Goal: Answer question/provide support: Answer question/provide support

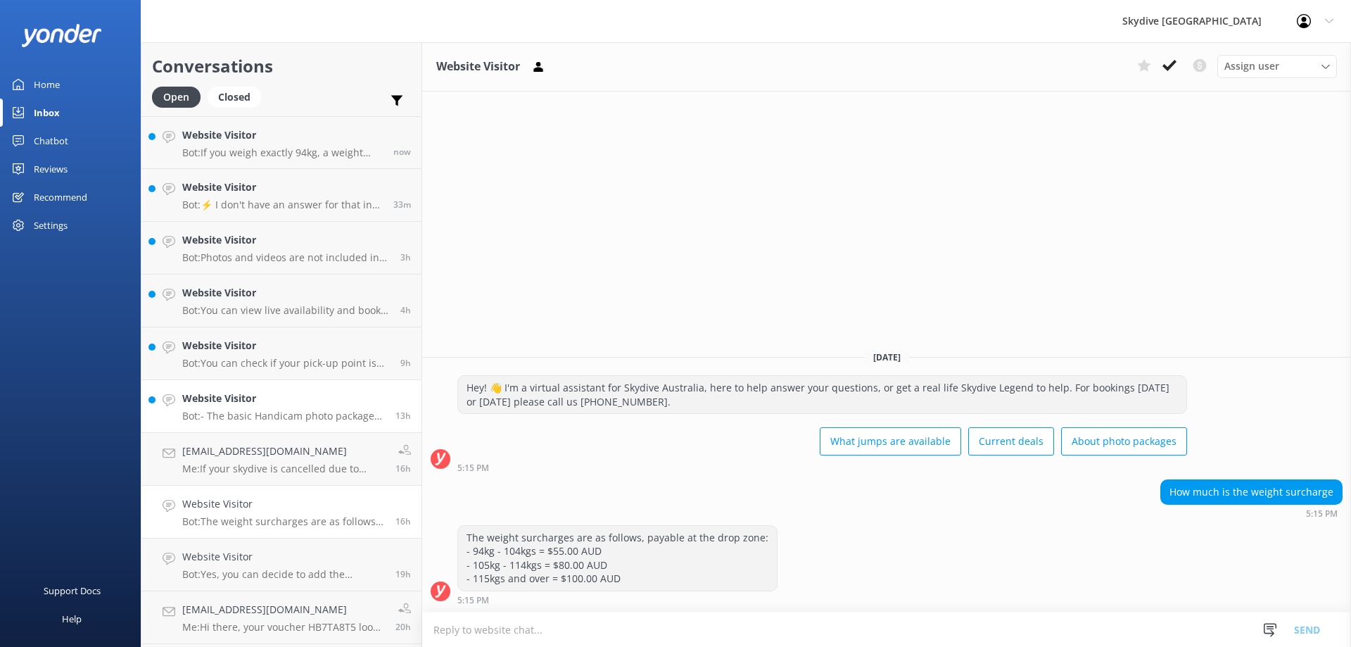
click at [307, 414] on p "Bot: - The basic Handicam photo package costs $129 per person and includes phot…" at bounding box center [283, 416] width 203 height 13
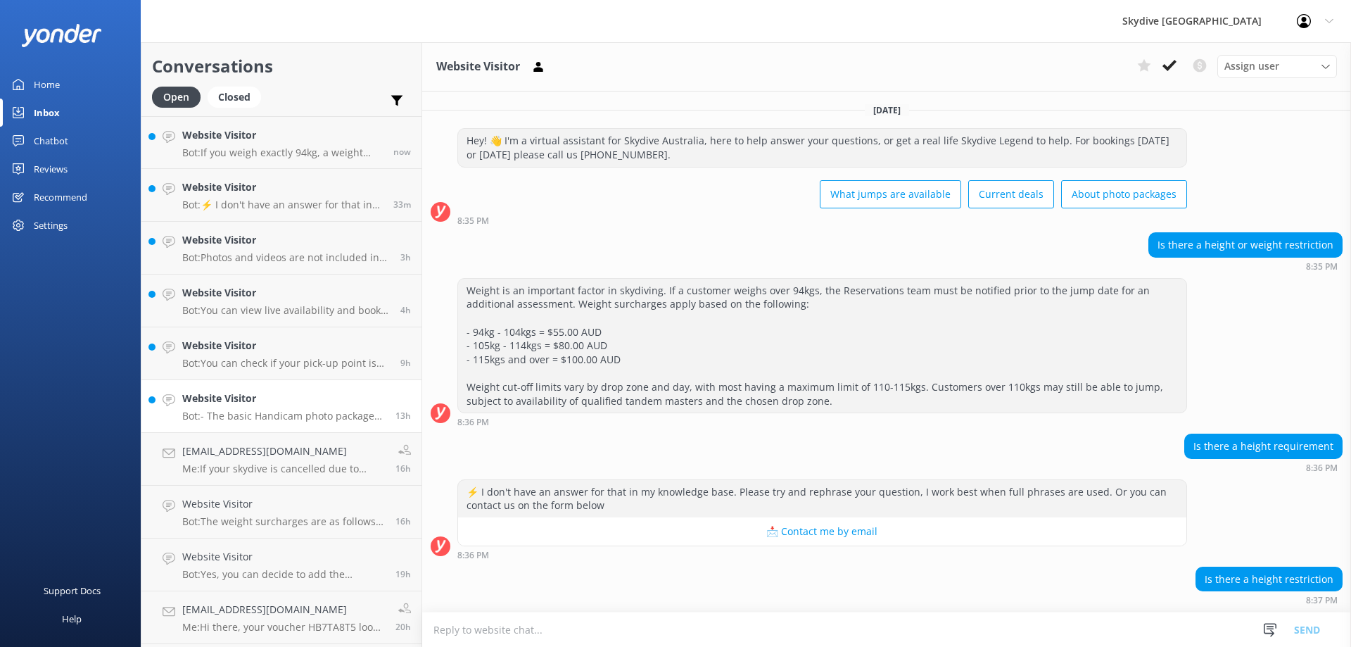
scroll to position [261, 0]
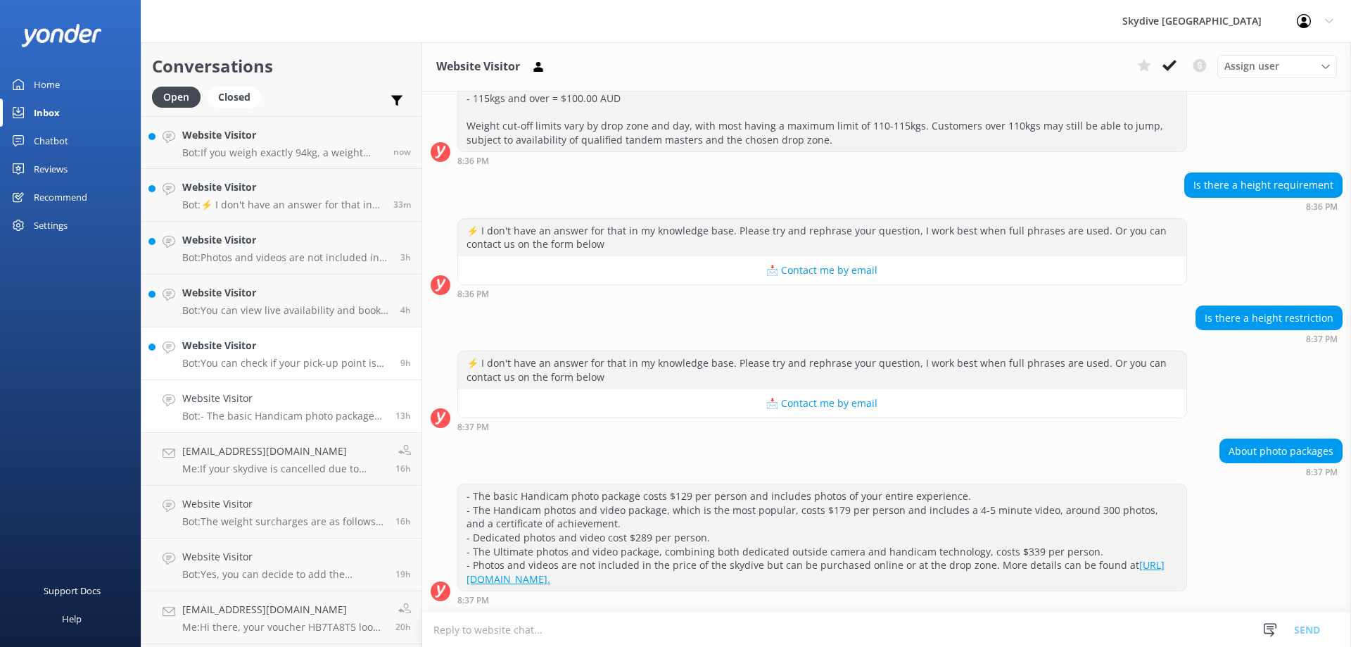
click at [308, 359] on p "Bot: You can check if your pick-up point is available at https://www.skydive.co…" at bounding box center [286, 363] width 208 height 13
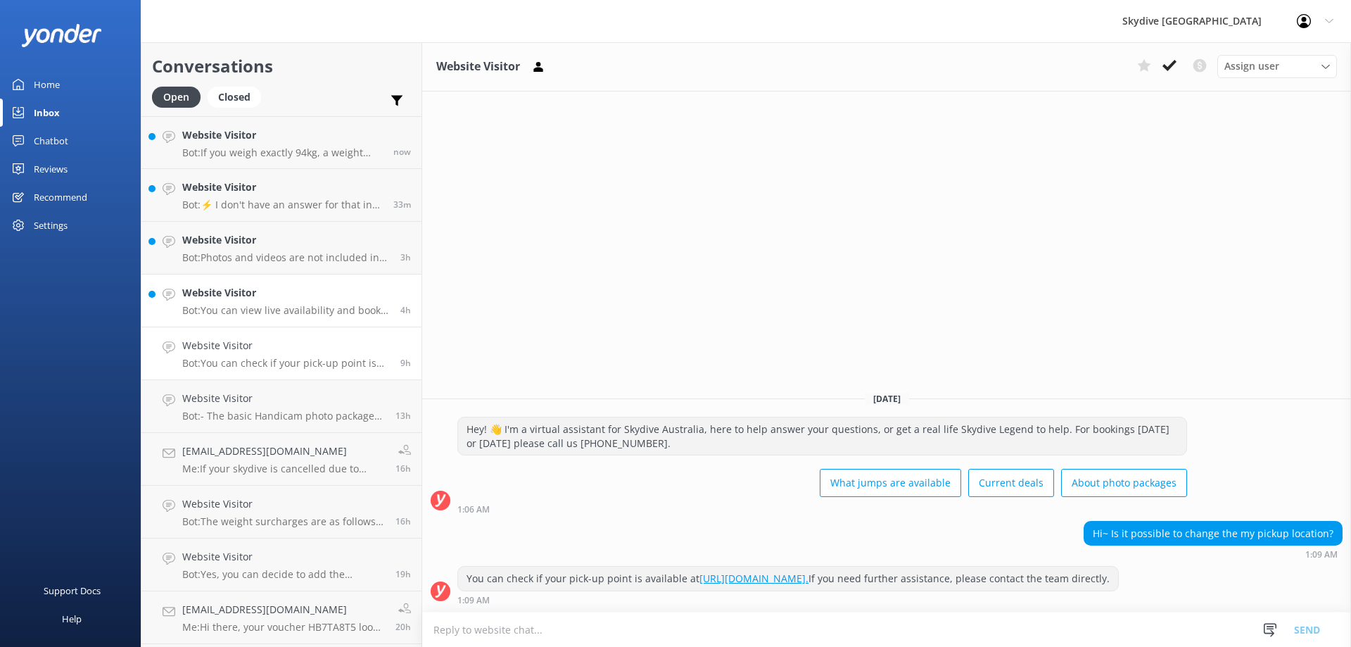
click at [309, 307] on p "Bot: You can view live availability and book your Noosa Tandem Skydive online a…" at bounding box center [286, 310] width 208 height 13
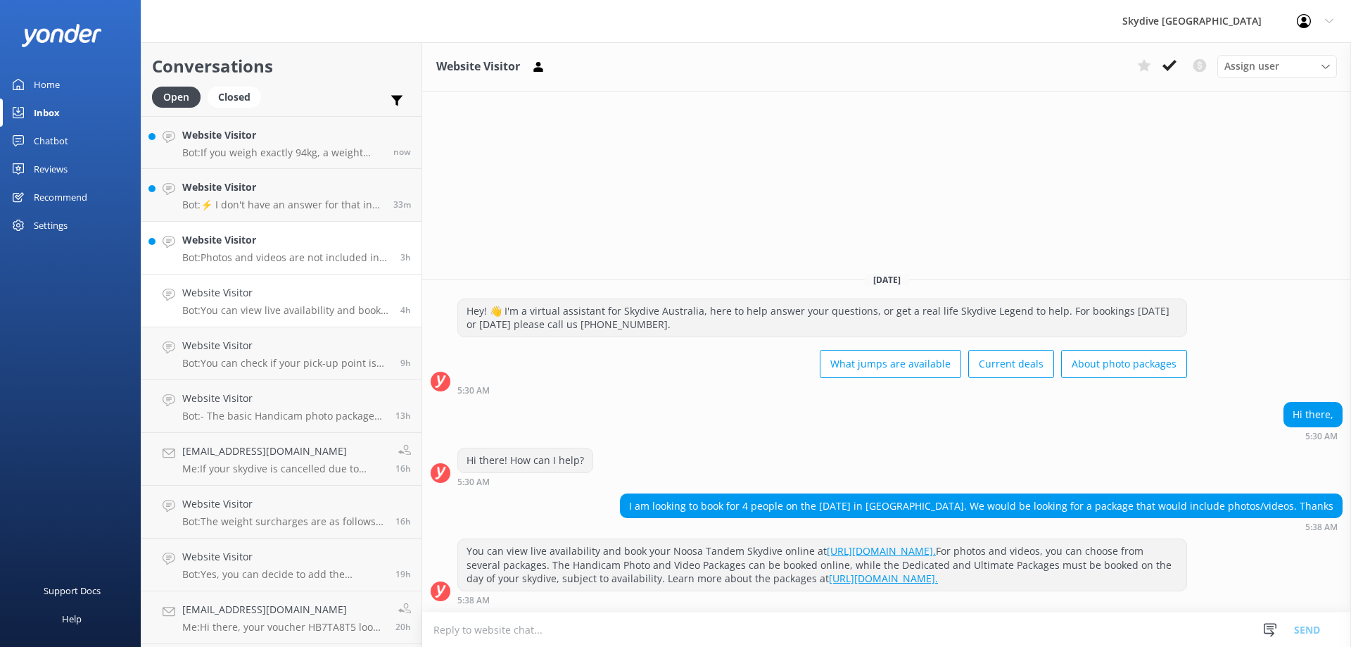
click at [310, 262] on p "Bot: Photos and videos are not included in the price of a tandem skydive but ca…" at bounding box center [286, 257] width 208 height 13
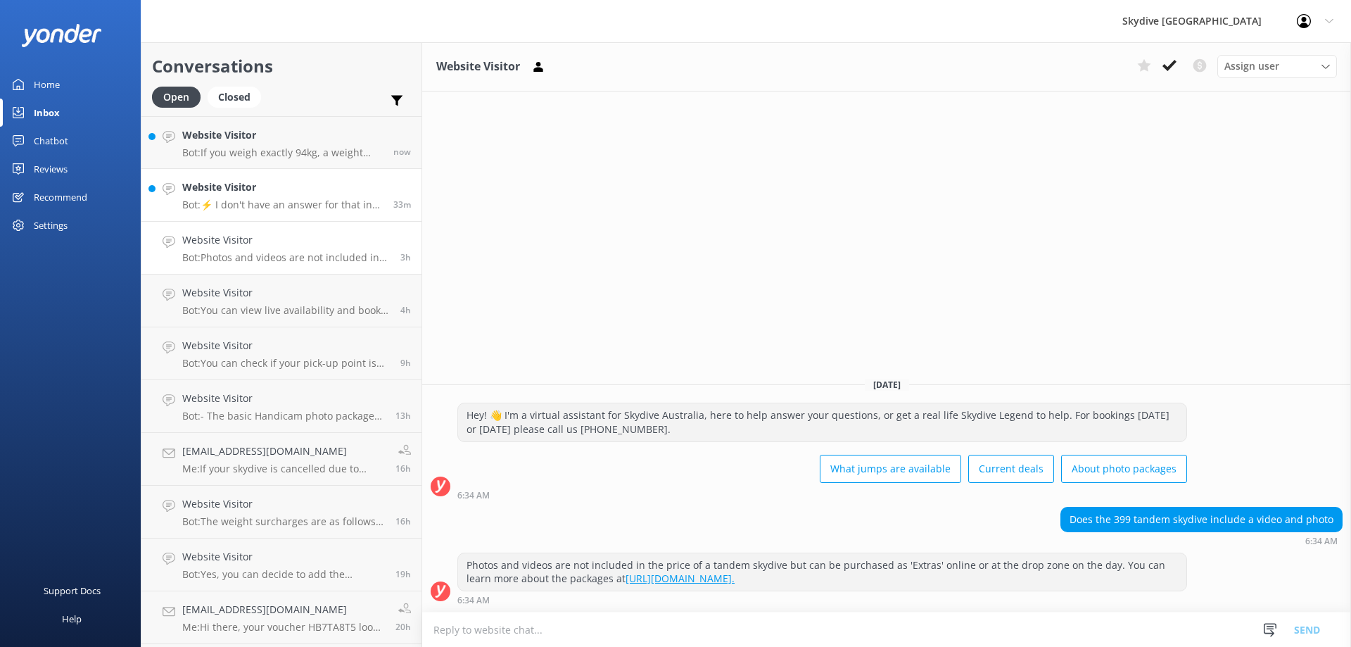
click at [323, 195] on h4 "Website Visitor" at bounding box center [282, 186] width 201 height 15
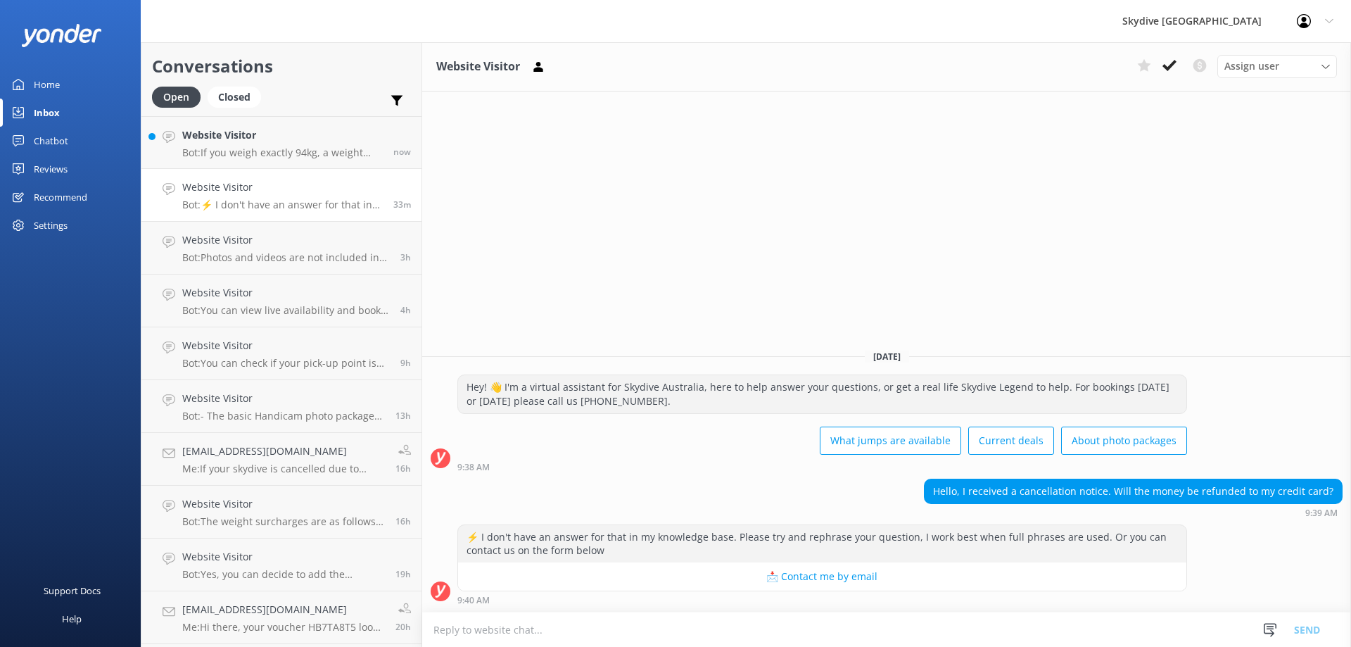
click at [488, 637] on textarea at bounding box center [886, 629] width 929 height 34
drag, startPoint x: 550, startPoint y: 403, endPoint x: 644, endPoint y: 399, distance: 93.7
click at [644, 399] on div "Hey! 👋 I'm a virtual assistant for Skydive Australia, here to help answer your …" at bounding box center [822, 392] width 728 height 37
copy div "all us 1300 663 634."
click at [567, 625] on textarea "hi there, you can contact" at bounding box center [886, 629] width 929 height 35
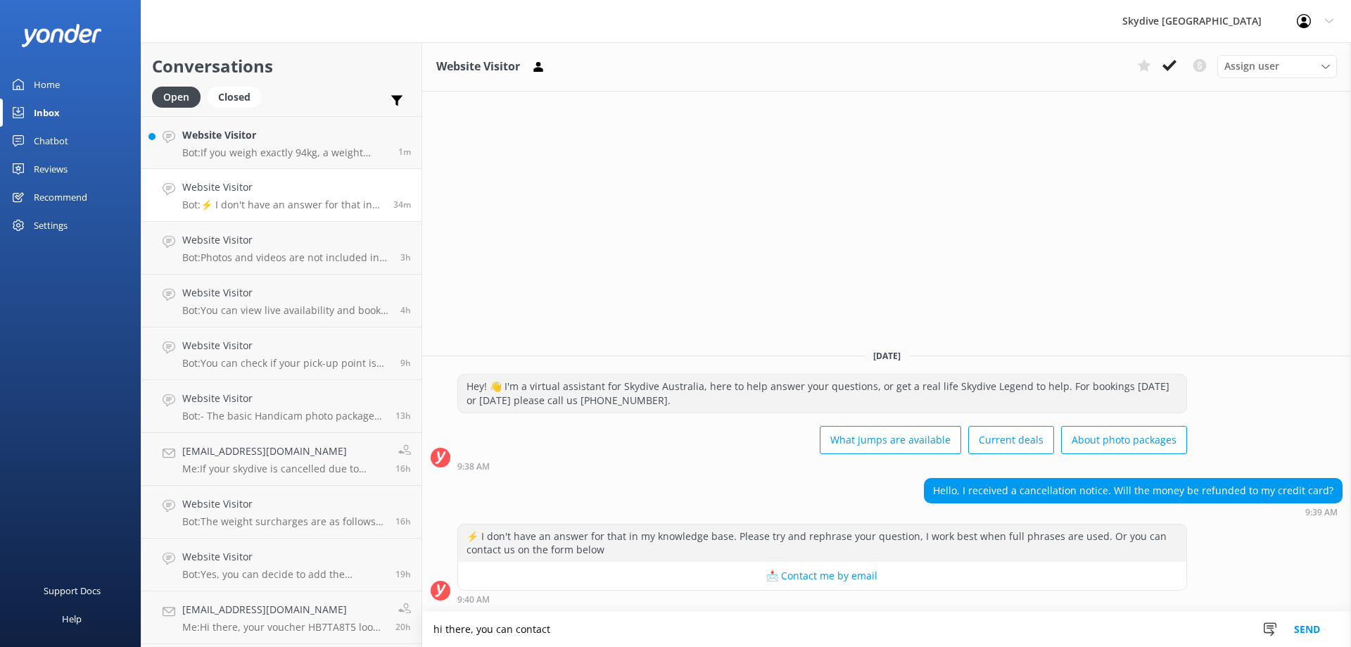
drag, startPoint x: 557, startPoint y: 631, endPoint x: 518, endPoint y: 624, distance: 39.5
click at [518, 624] on textarea "hi there, you can contact" at bounding box center [886, 629] width 929 height 35
paste textarea "call us 1300 663 634"
click at [666, 626] on textarea "hi there, you can call us 1300 663 634 or email us to discuss the next step." at bounding box center [886, 629] width 929 height 35
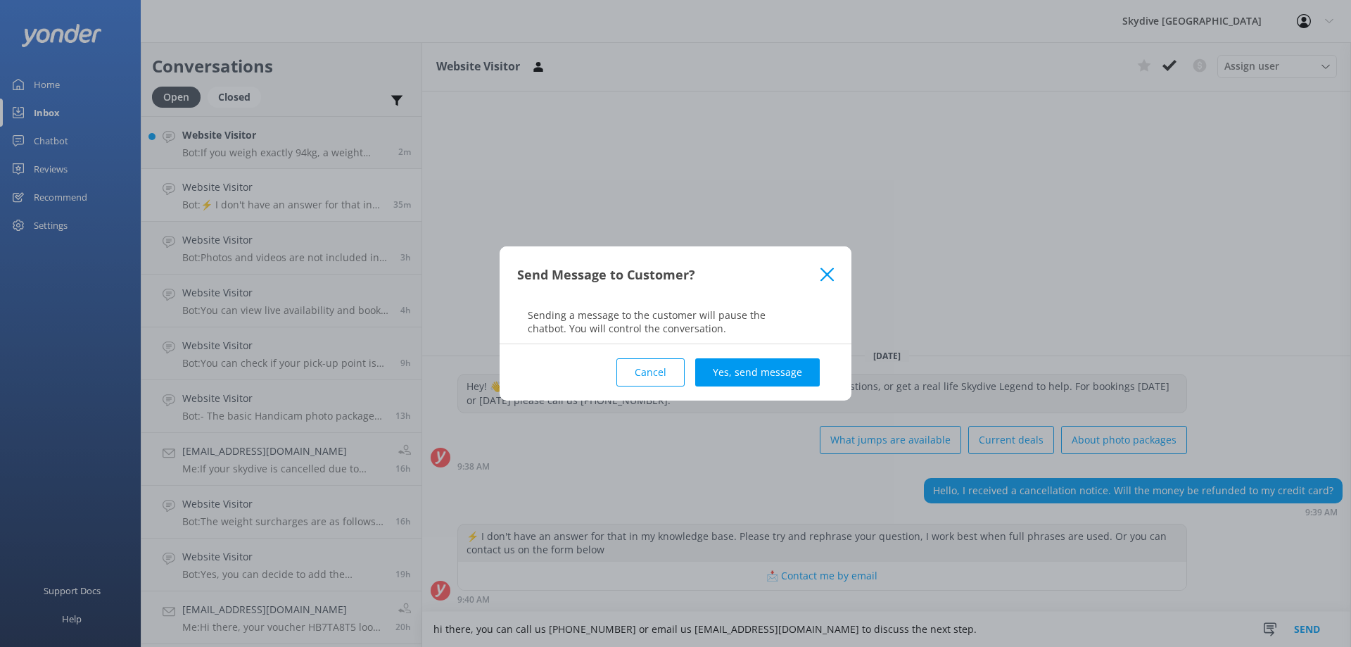
type textarea "hi there, you can call us 1300 663 634 or email us book@skydive.com.au to discu…"
click at [728, 388] on div "Cancel Yes, send message" at bounding box center [675, 372] width 317 height 56
click at [727, 375] on button "Yes, send message" at bounding box center [757, 372] width 125 height 28
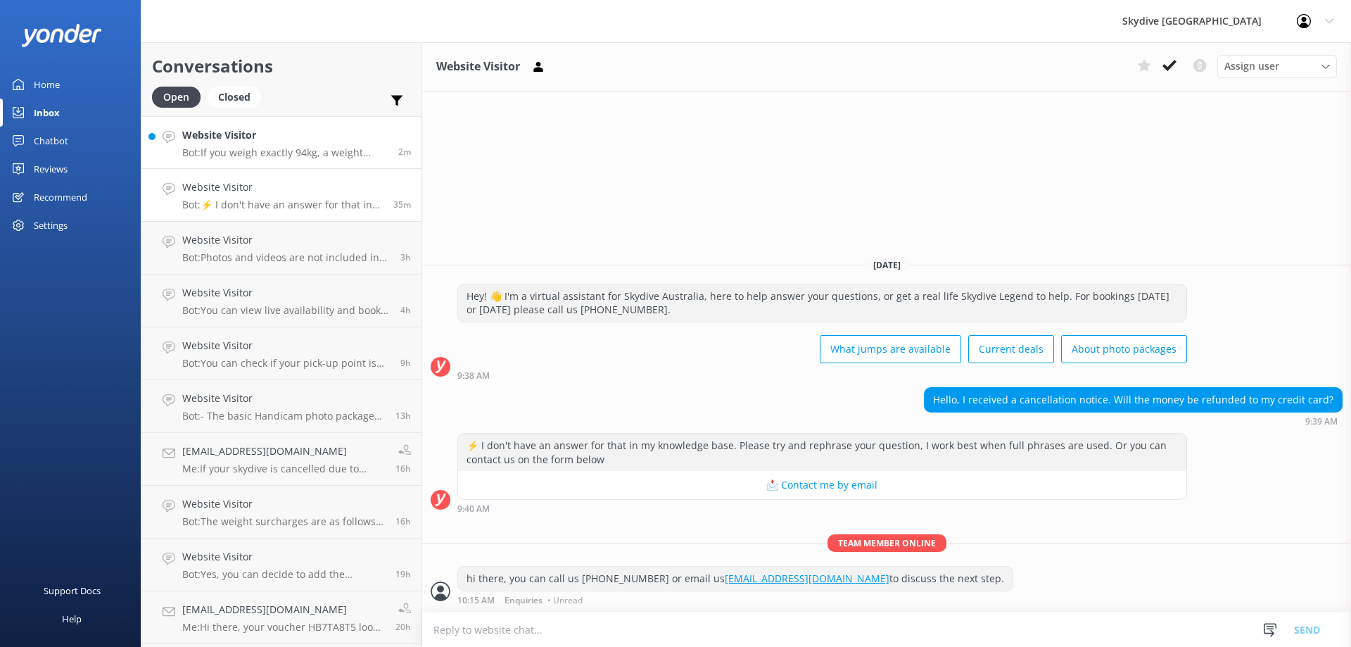
click at [324, 139] on h4 "Website Visitor" at bounding box center [284, 134] width 205 height 15
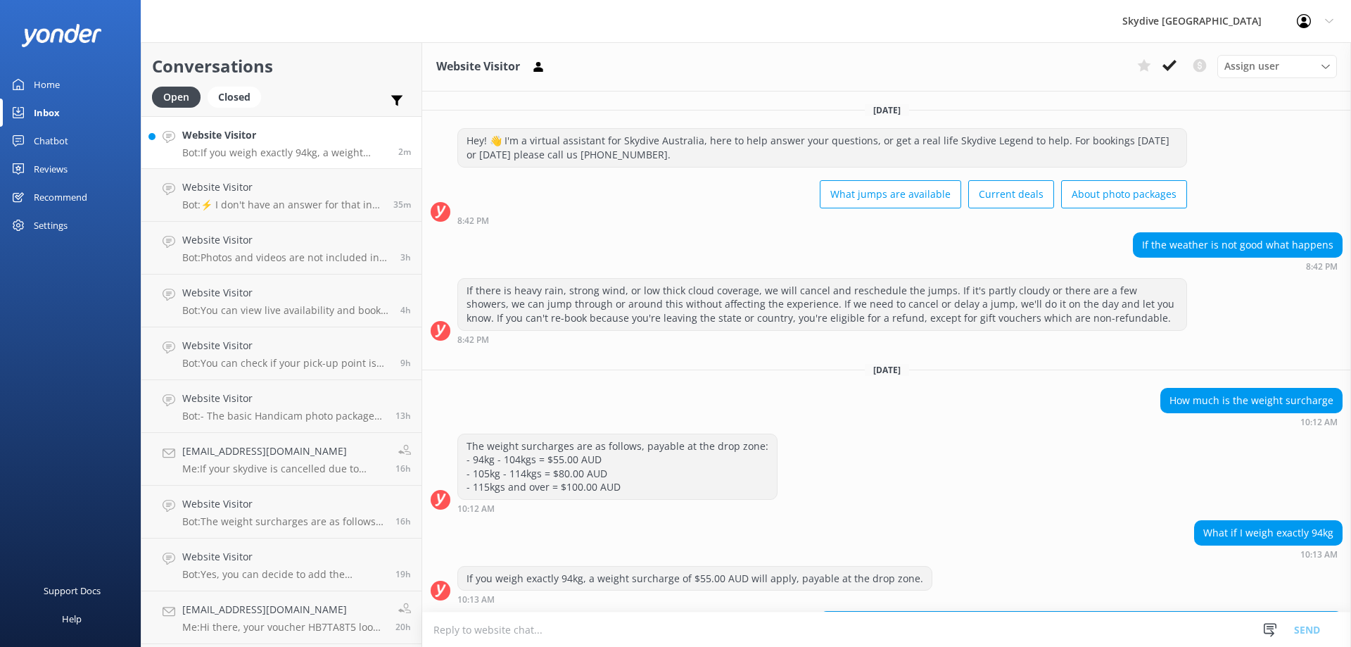
scroll to position [237, 0]
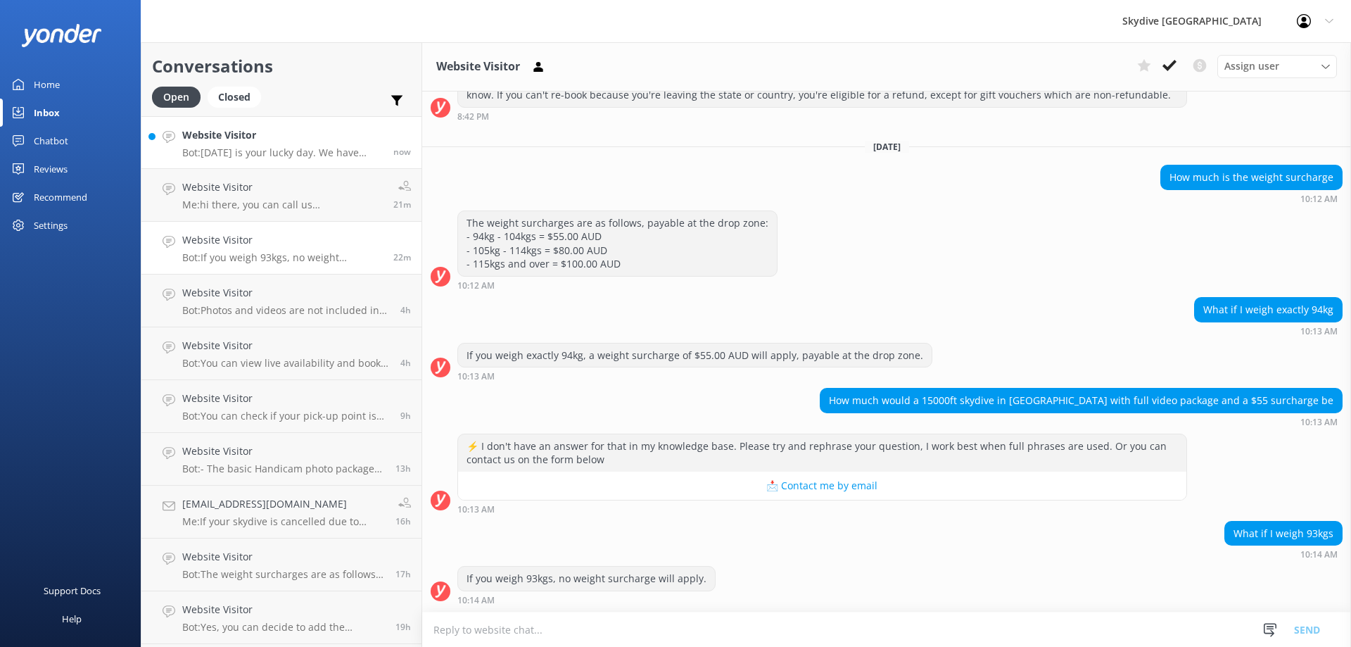
click at [311, 151] on p "Bot: Today is your lucky day. We have exclusive offers when you book direct! Vi…" at bounding box center [282, 152] width 201 height 13
